Goal: Find specific page/section: Find specific page/section

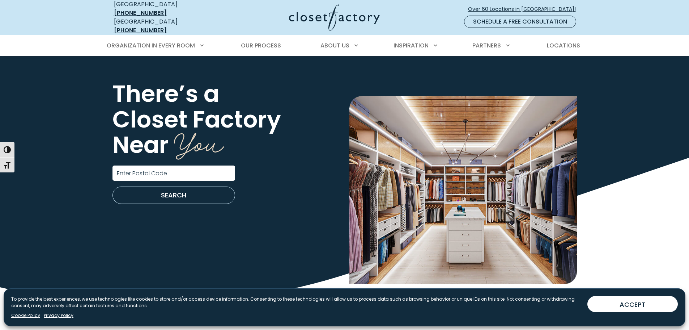
scroll to position [1375, 0]
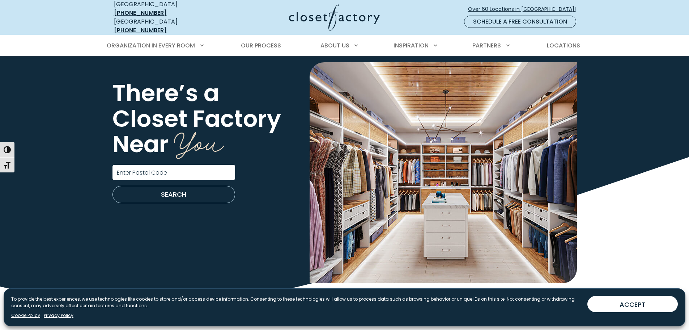
click at [154, 170] on label "Enter Postal Code" at bounding box center [142, 173] width 50 height 6
click at [154, 167] on input "Enter Postal Code" at bounding box center [174, 172] width 123 height 15
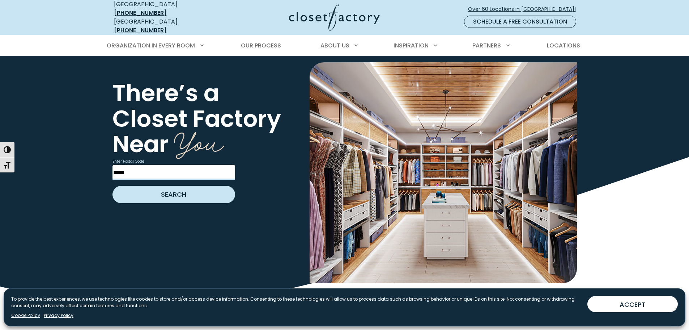
type input "*****"
click at [176, 190] on button "SEARCH" at bounding box center [174, 194] width 123 height 17
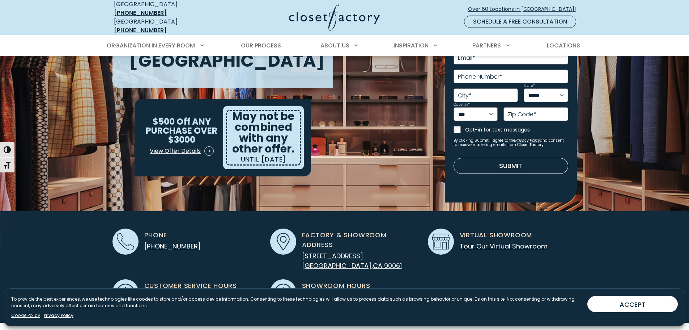
scroll to position [109, 0]
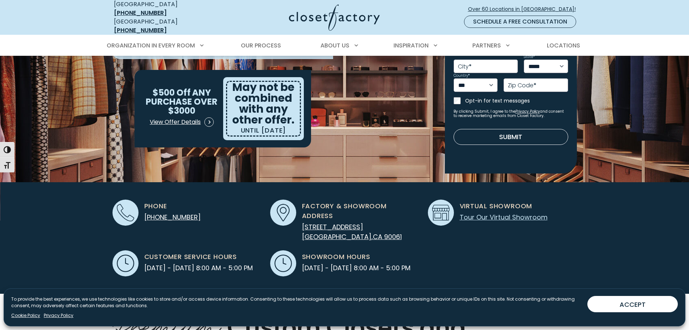
click at [480, 213] on link "Tour Our Virtual Showroom" at bounding box center [504, 216] width 88 height 9
